Goal: Task Accomplishment & Management: Complete application form

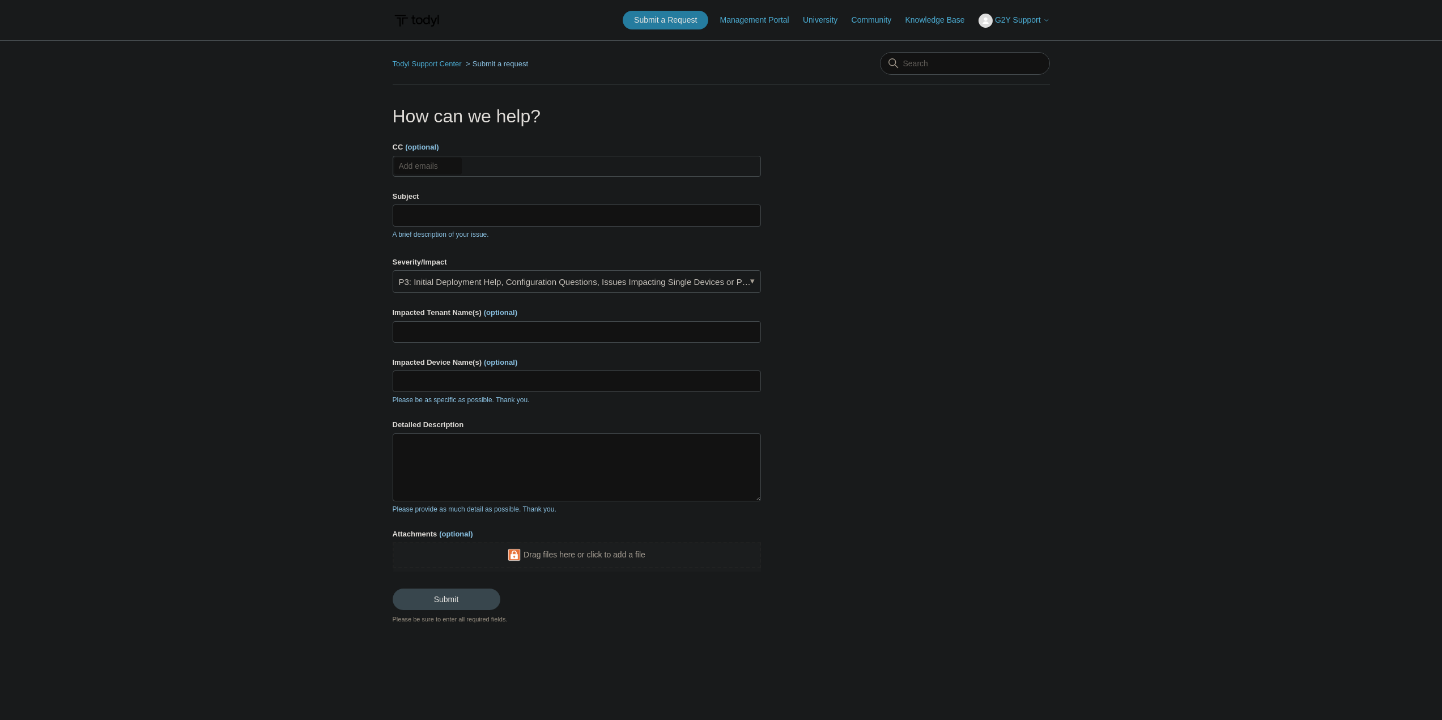
click at [446, 164] on input "CC (optional)" at bounding box center [427, 165] width 67 height 17
type input "[PERSON_NAME][EMAIL_ADDRESS][DOMAIN_NAME]"
click at [458, 167] on span "[PERSON_NAME][EMAIL_ADDRESS][DOMAIN_NAME]" at bounding box center [486, 166] width 171 height 13
click at [484, 167] on li "[PERSON_NAME][EMAIL_ADDRESS][DOMAIN_NAME]" at bounding box center [490, 166] width 189 height 14
click at [577, 166] on span "close" at bounding box center [579, 166] width 4 height 13
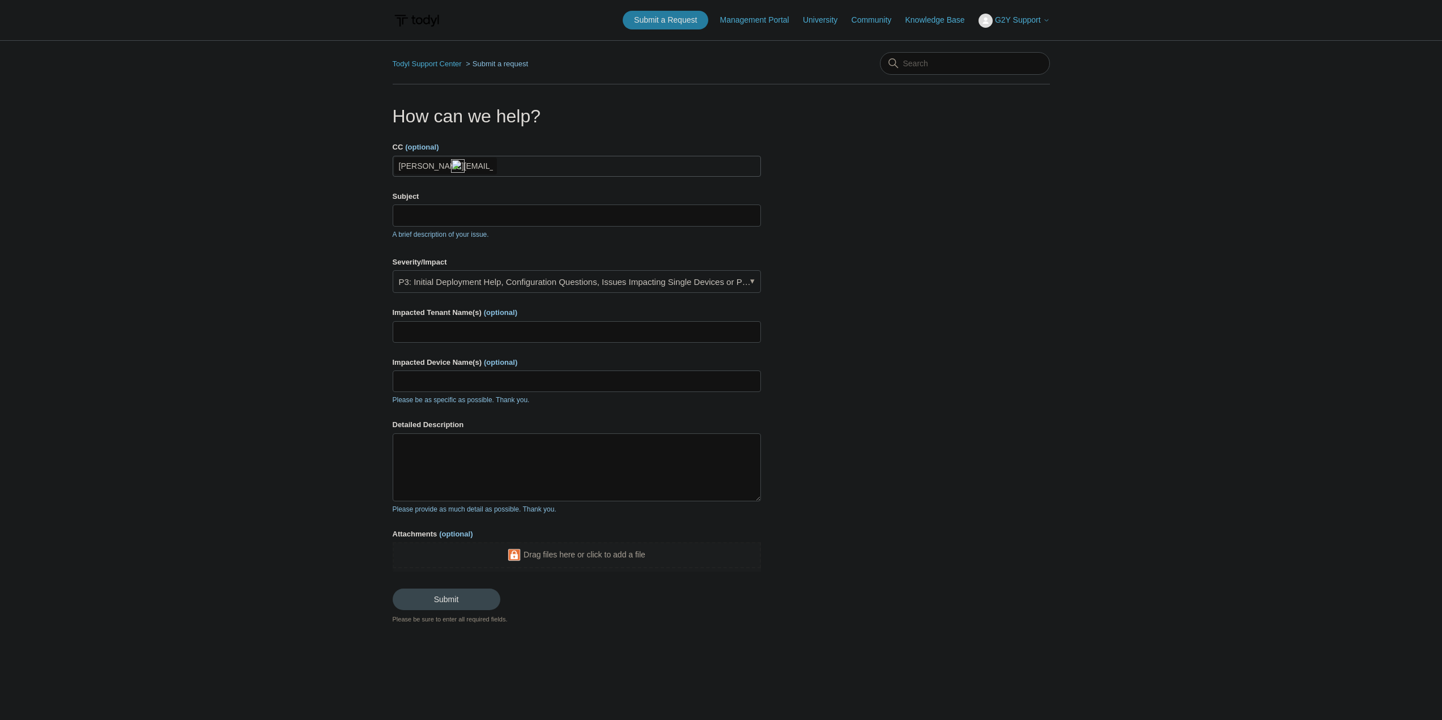
type input "[PERSON_NAME][EMAIL_ADDRESS][DOMAIN_NAME]"
click at [534, 218] on input "Subject" at bounding box center [577, 216] width 368 height 22
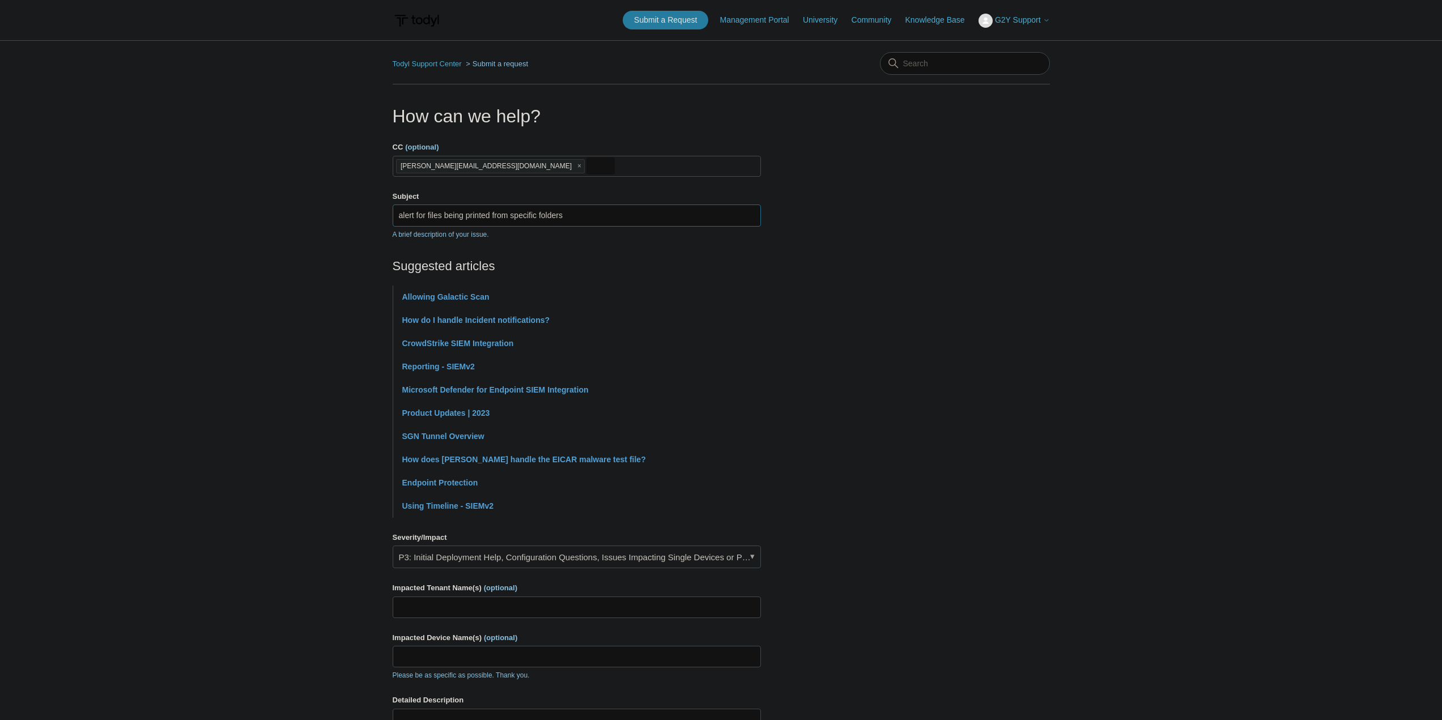
type input "alert for files being printed from specific folders"
click at [976, 423] on section "How can we help? CC (optional) [PERSON_NAME][EMAIL_ADDRESS][DOMAIN_NAME] Subjec…" at bounding box center [721, 501] width 657 height 797
click at [709, 551] on link "P3: Initial Deployment Help, Configuration Questions, Issues Impacting Single D…" at bounding box center [577, 557] width 368 height 23
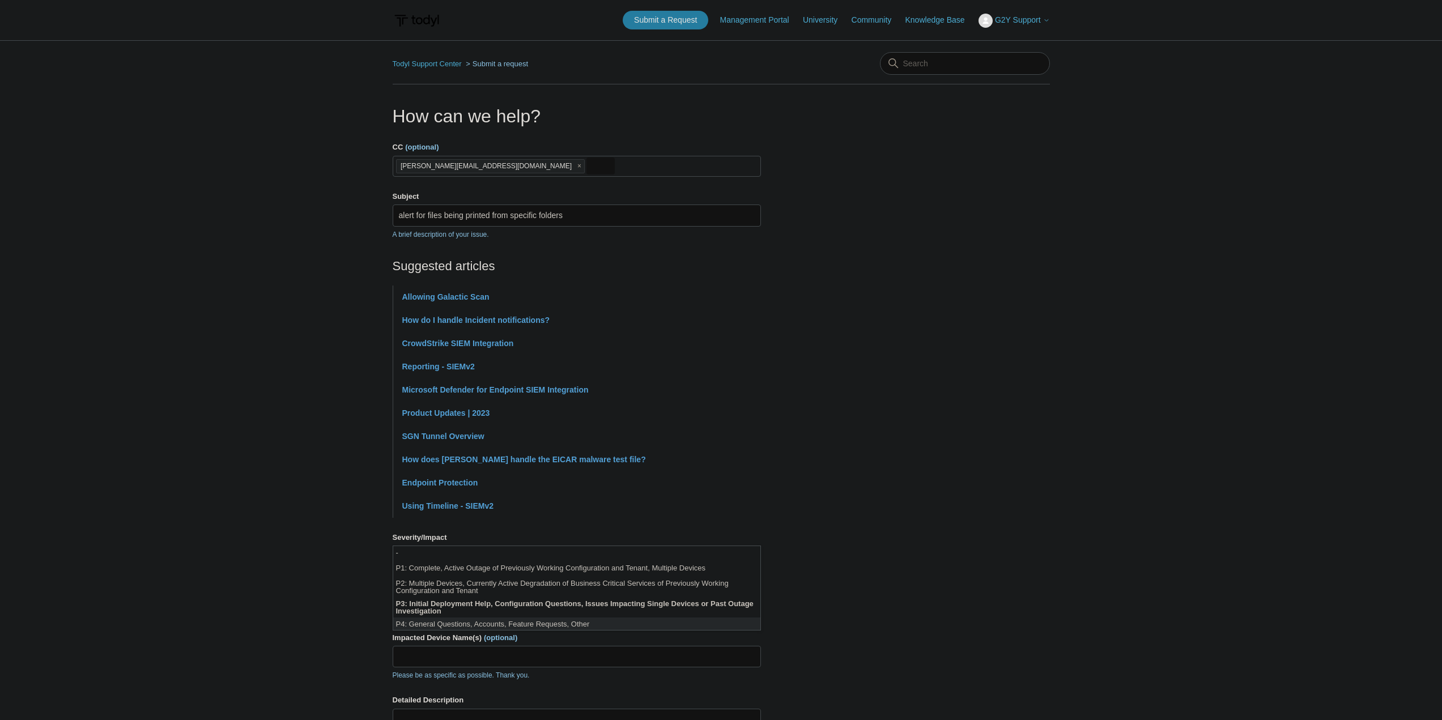
scroll to position [3, 0]
click at [896, 589] on section "How can we help? CC (optional) [PERSON_NAME][EMAIL_ADDRESS][DOMAIN_NAME] Subjec…" at bounding box center [721, 501] width 657 height 797
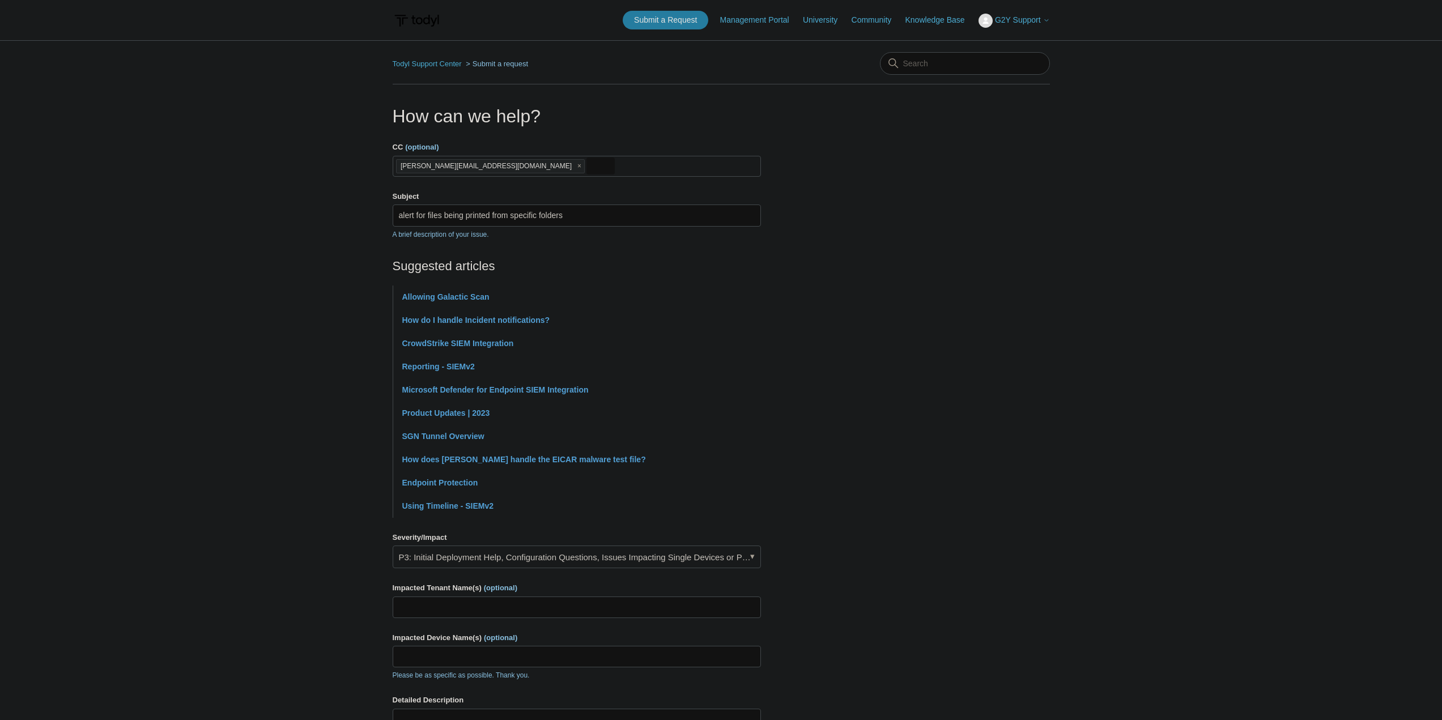
scroll to position [170, 0]
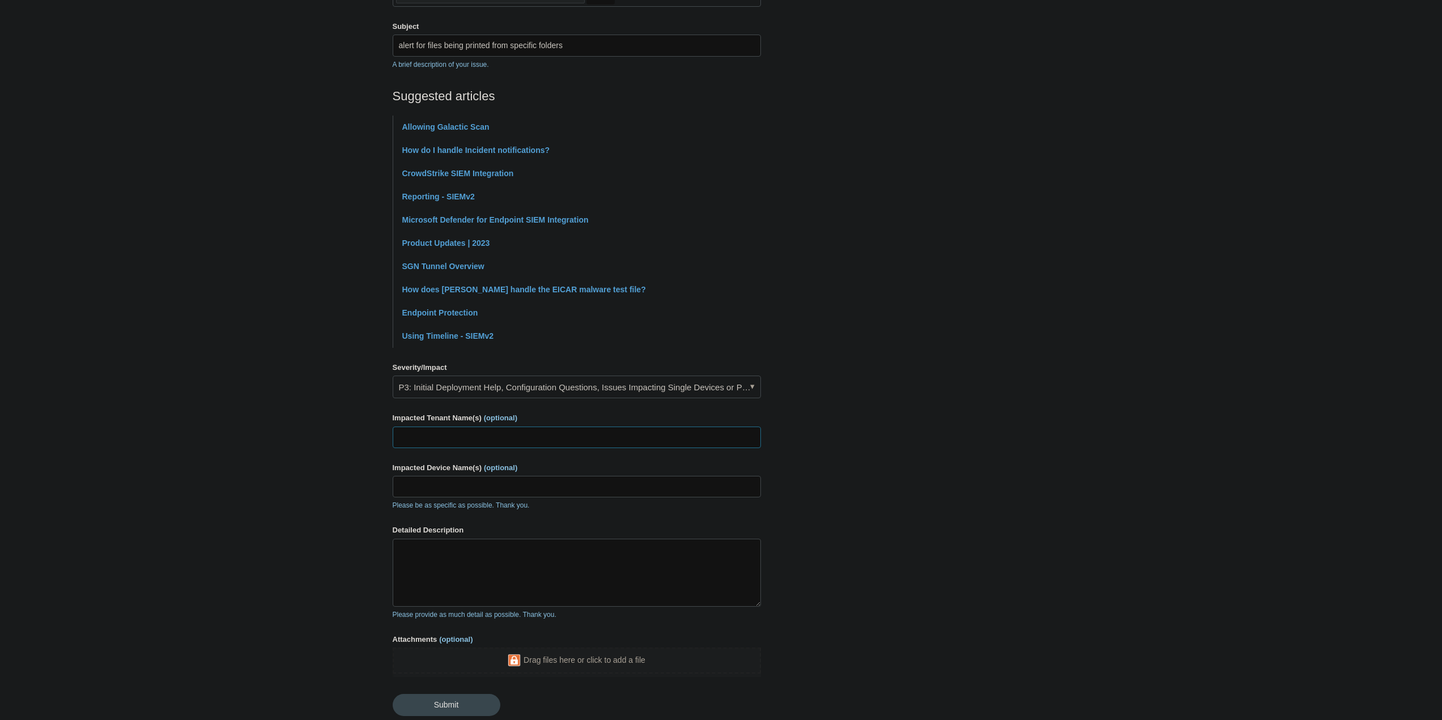
click at [555, 435] on input "Impacted Tenant Name(s) (optional)" at bounding box center [577, 438] width 368 height 22
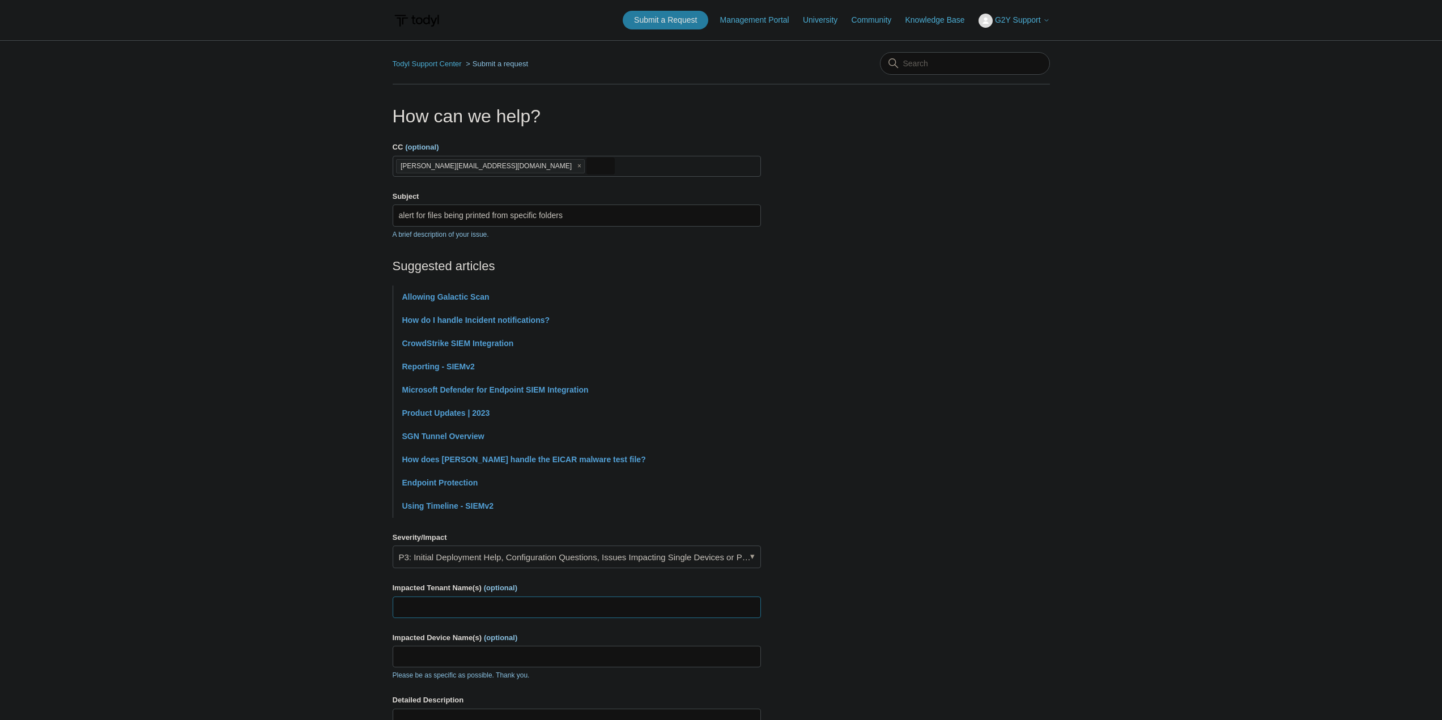
scroll to position [258, 0]
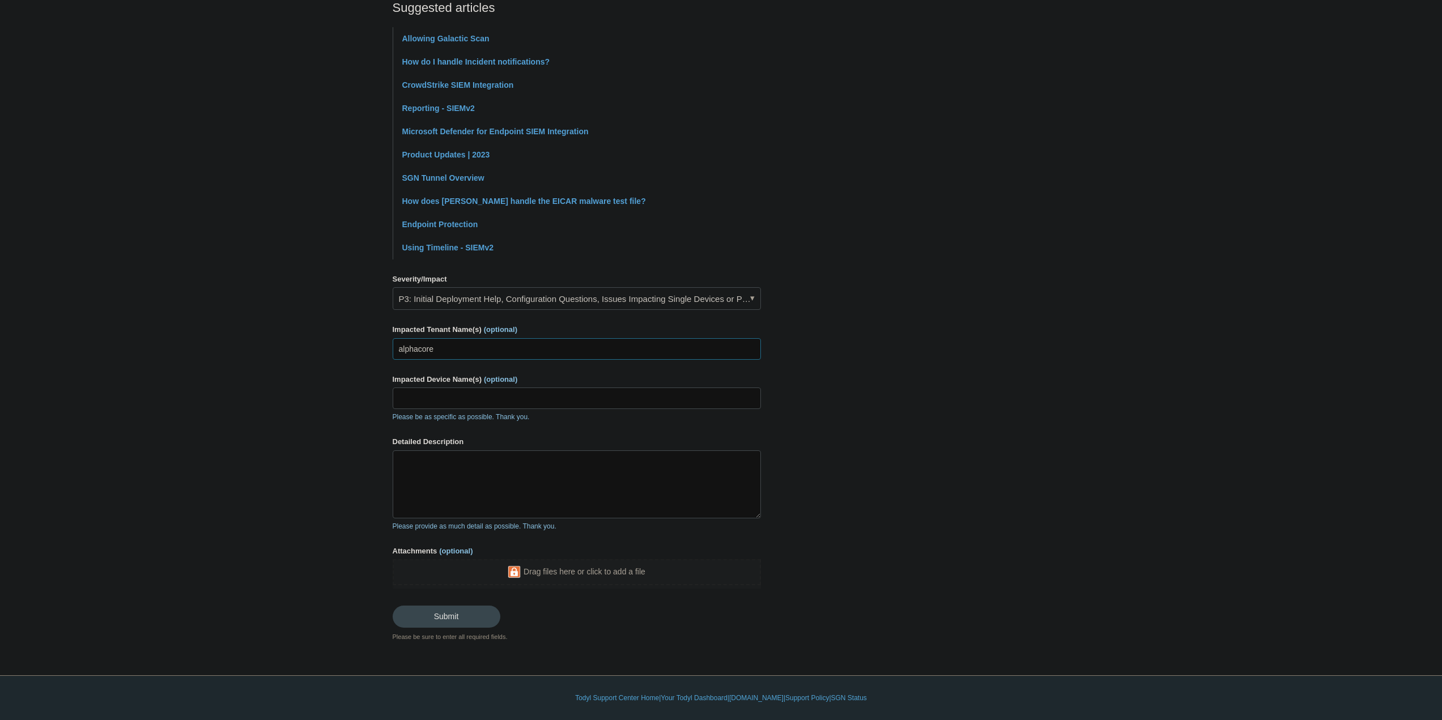
type input "alphacore"
click at [557, 404] on input "Impacted Device Name(s) (optional)" at bounding box center [577, 398] width 368 height 22
type input "fs01"
click at [574, 514] on textarea "Detailed Description" at bounding box center [577, 484] width 368 height 68
click at [398, 398] on input "fs01" at bounding box center [577, 398] width 368 height 22
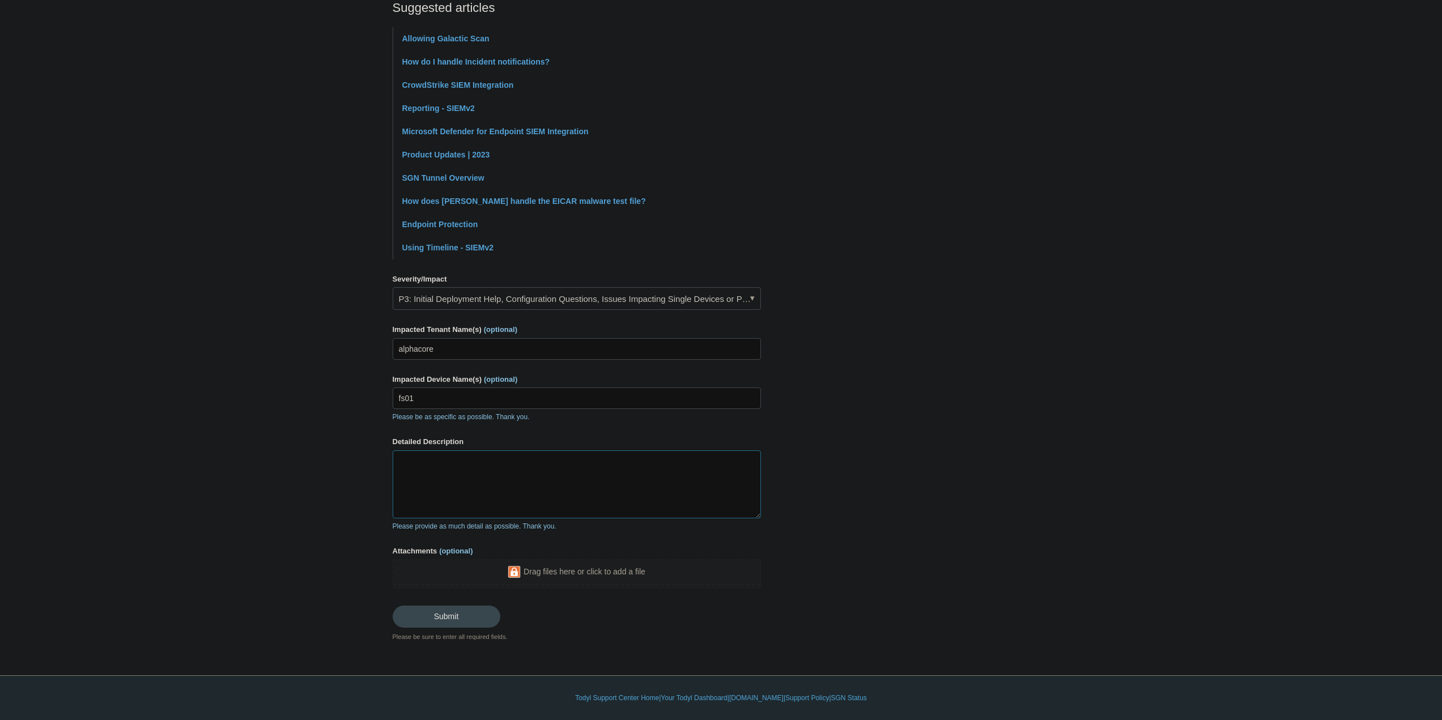
click at [548, 469] on textarea "Detailed Description" at bounding box center [577, 484] width 368 height 68
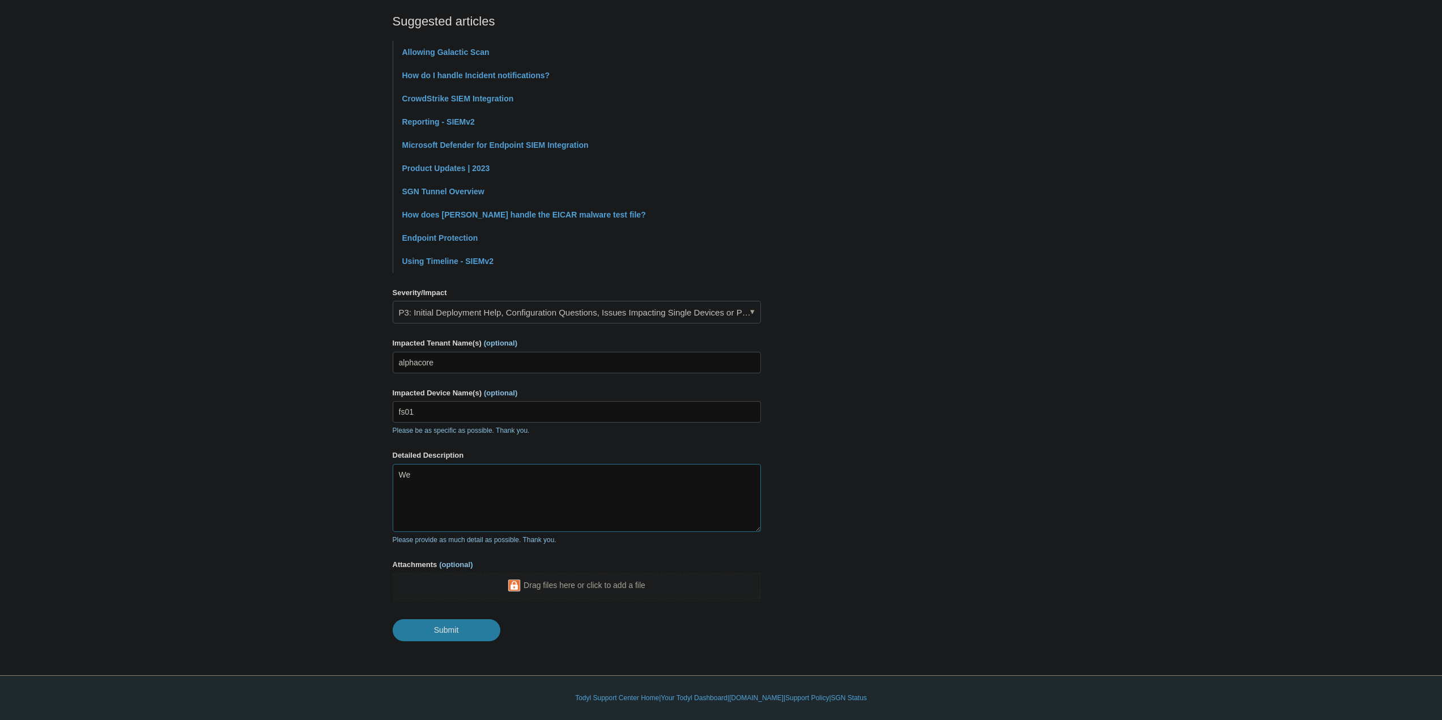
scroll to position [245, 0]
click at [672, 492] on textarea "We're looking to add an alert that would generate when files that live in speci…" at bounding box center [577, 498] width 368 height 68
click at [671, 518] on textarea "We're looking to add an alert that would generate when files that live in speci…" at bounding box center [577, 498] width 368 height 68
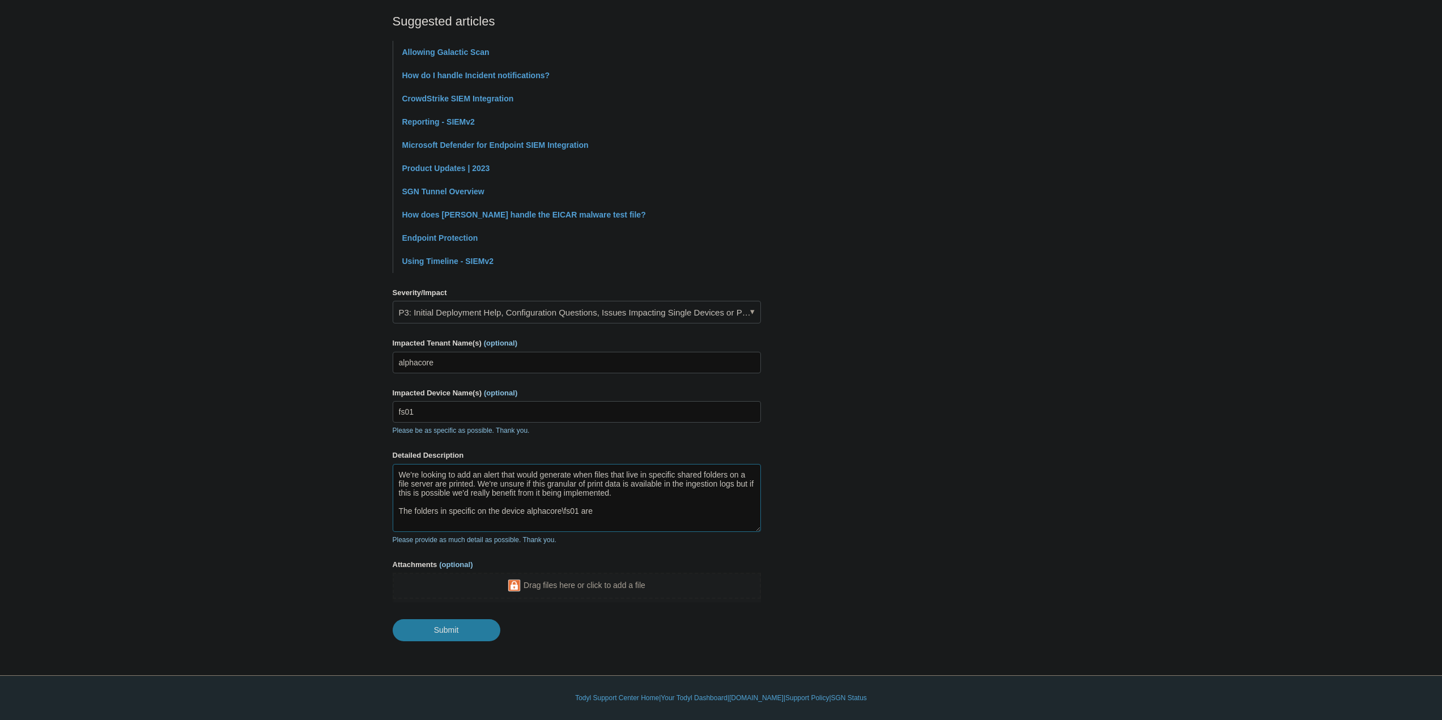
paste textarea "D:\Shares\Alpha Dropbox\Alpha Core\Engineering D:\Shares\Alpha Dropbox\Alpha Co…"
drag, startPoint x: 623, startPoint y: 523, endPoint x: 597, endPoint y: 503, distance: 33.1
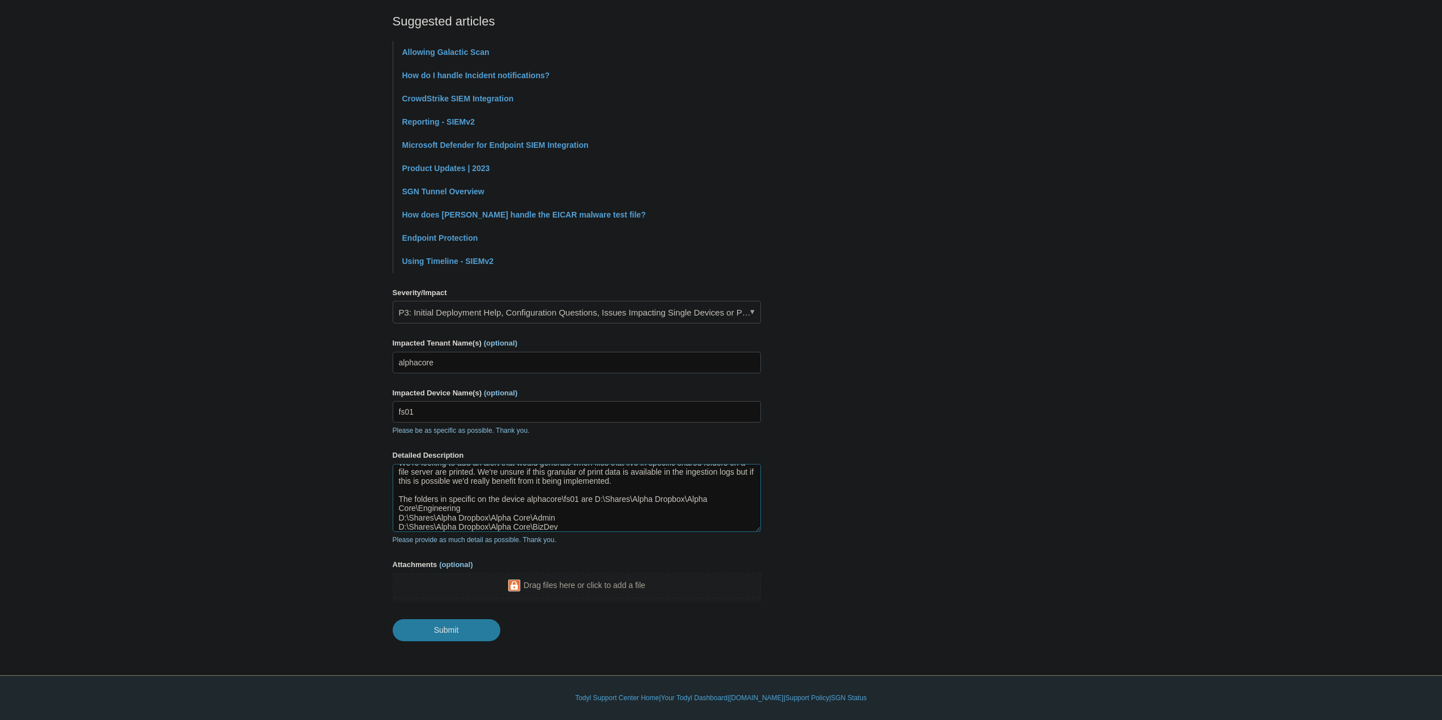
click at [597, 503] on textarea "We're looking to add an alert that would generate when files that live in speci…" at bounding box center [577, 498] width 368 height 68
drag, startPoint x: 625, startPoint y: 514, endPoint x: 636, endPoint y: 500, distance: 17.3
click at [636, 500] on textarea "We're looking to add an alert that would generate when files that live in speci…" at bounding box center [577, 498] width 368 height 68
click at [448, 485] on textarea "We're looking to add an alert that would generate when files that live in speci…" at bounding box center [577, 498] width 368 height 68
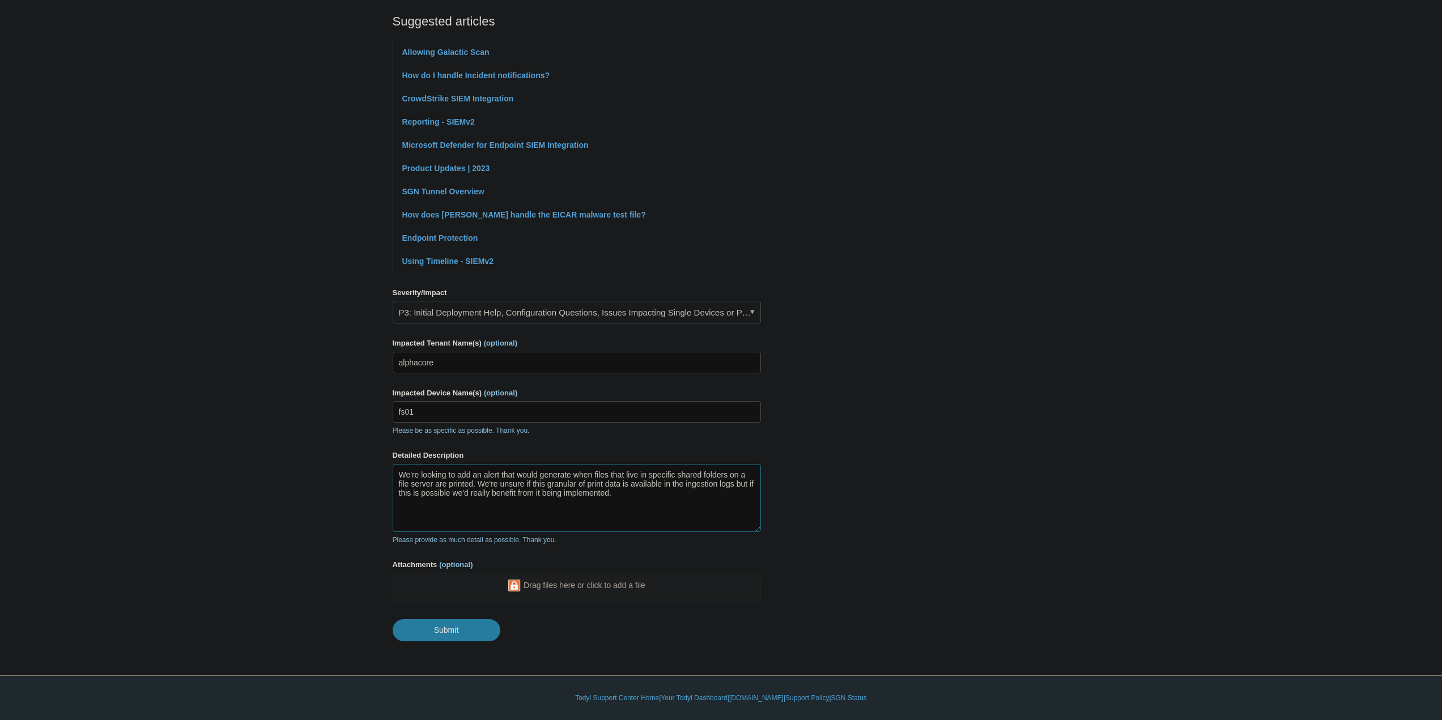
click at [640, 515] on textarea "We're looking to add an alert that would generate when files that live in speci…" at bounding box center [577, 498] width 368 height 68
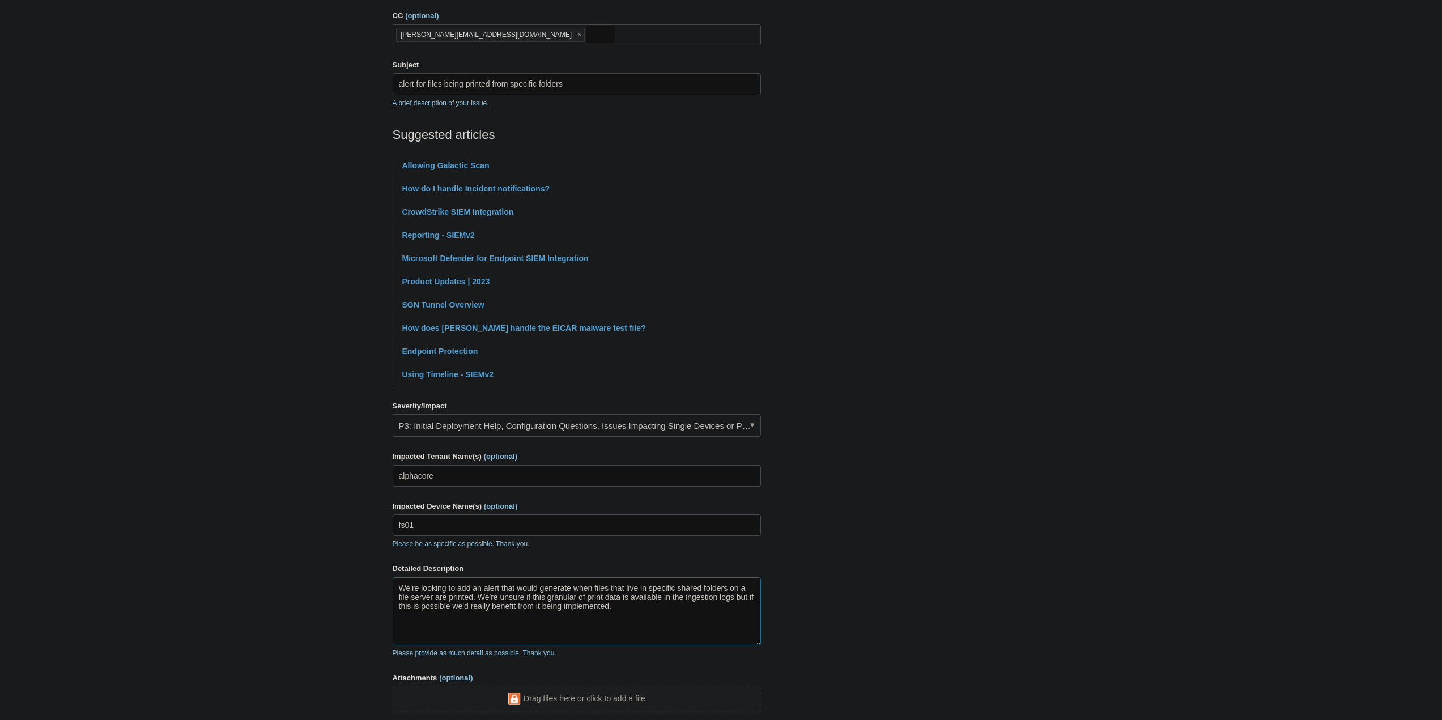
scroll to position [188, 0]
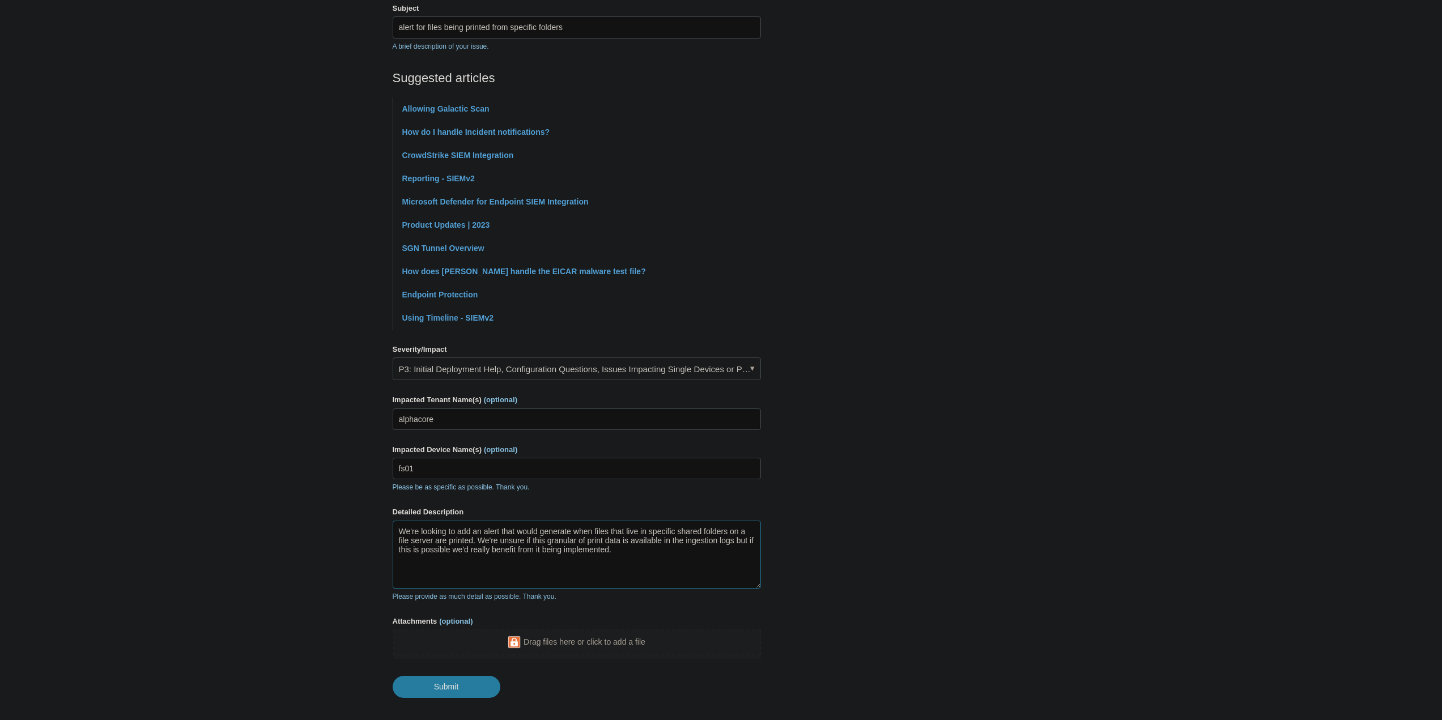
type textarea "We're looking to add an alert that would generate when files that live in speci…"
click at [607, 28] on input "alert for files being printed from specific folders" at bounding box center [577, 27] width 368 height 22
type input "alert for files being printed from specific shared folders on a file server"
click at [276, 367] on main "Todyl Support Center Submit a request How can we help? CC (optional) [PERSON_NA…" at bounding box center [721, 275] width 1442 height 846
click at [421, 680] on input "Submit" at bounding box center [447, 687] width 108 height 23
